Goal: Navigation & Orientation: Find specific page/section

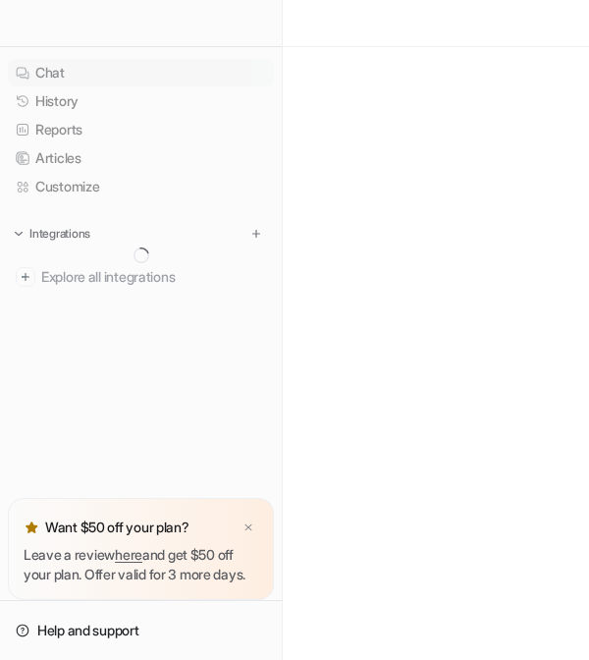
click at [60, 76] on link "Chat" at bounding box center [141, 72] width 266 height 27
